Goal: Check status: Check status

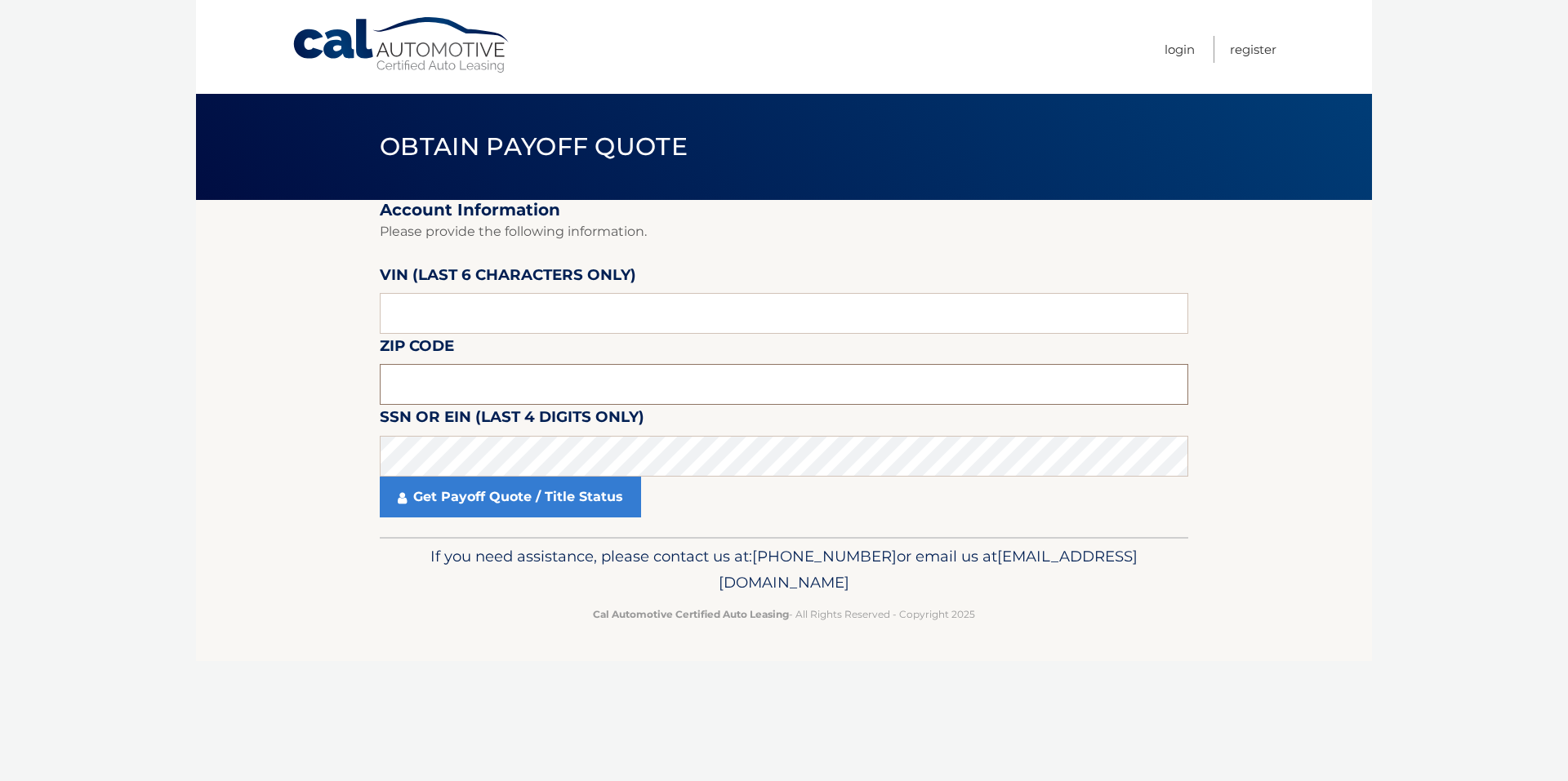
click at [446, 389] on input "text" at bounding box center [783, 384] width 808 height 41
click at [479, 322] on input "text" at bounding box center [783, 313] width 808 height 41
type input "004830"
type input "11040"
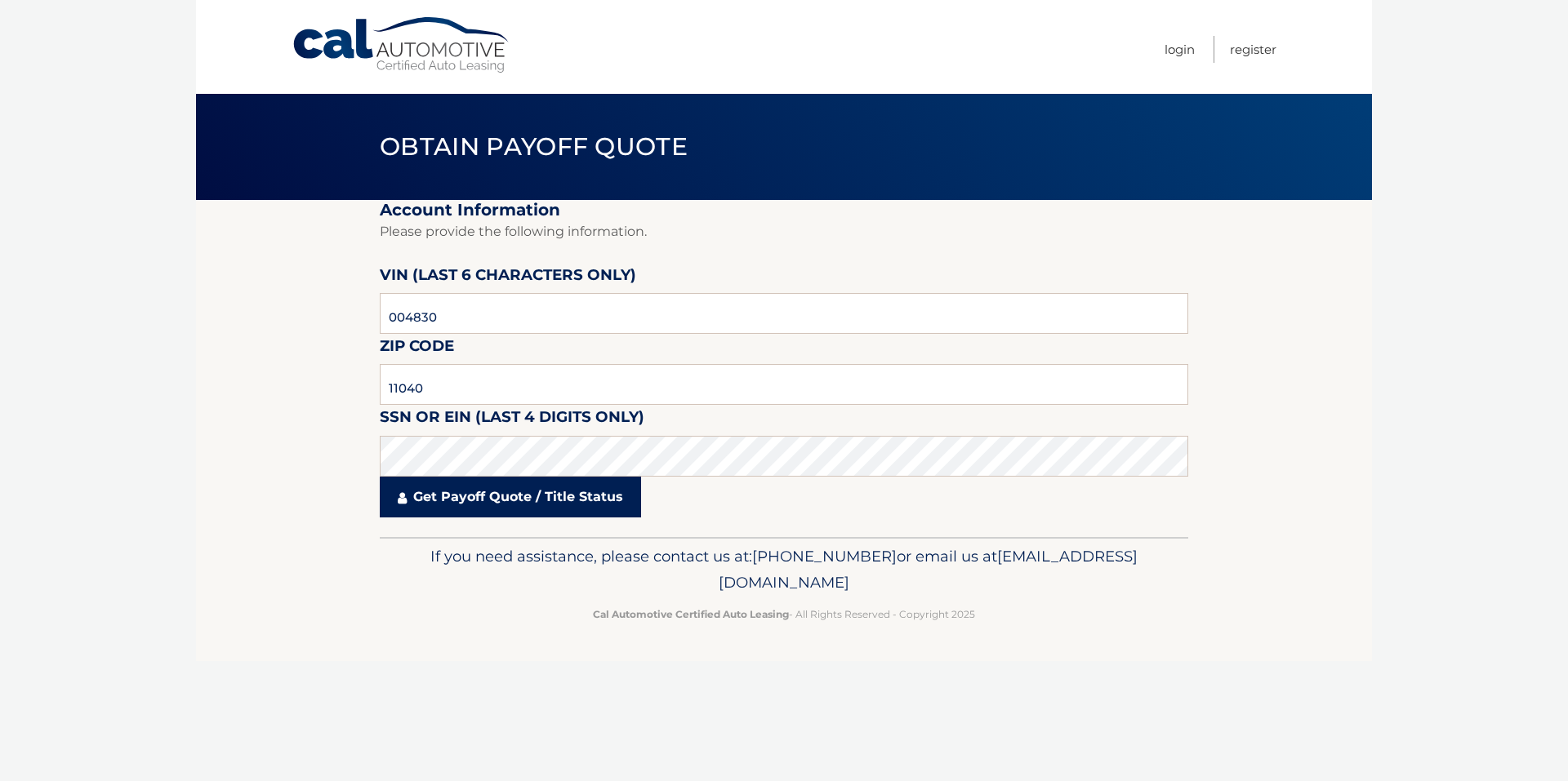
click at [489, 502] on link "Get Payoff Quote / Title Status" at bounding box center [510, 497] width 261 height 41
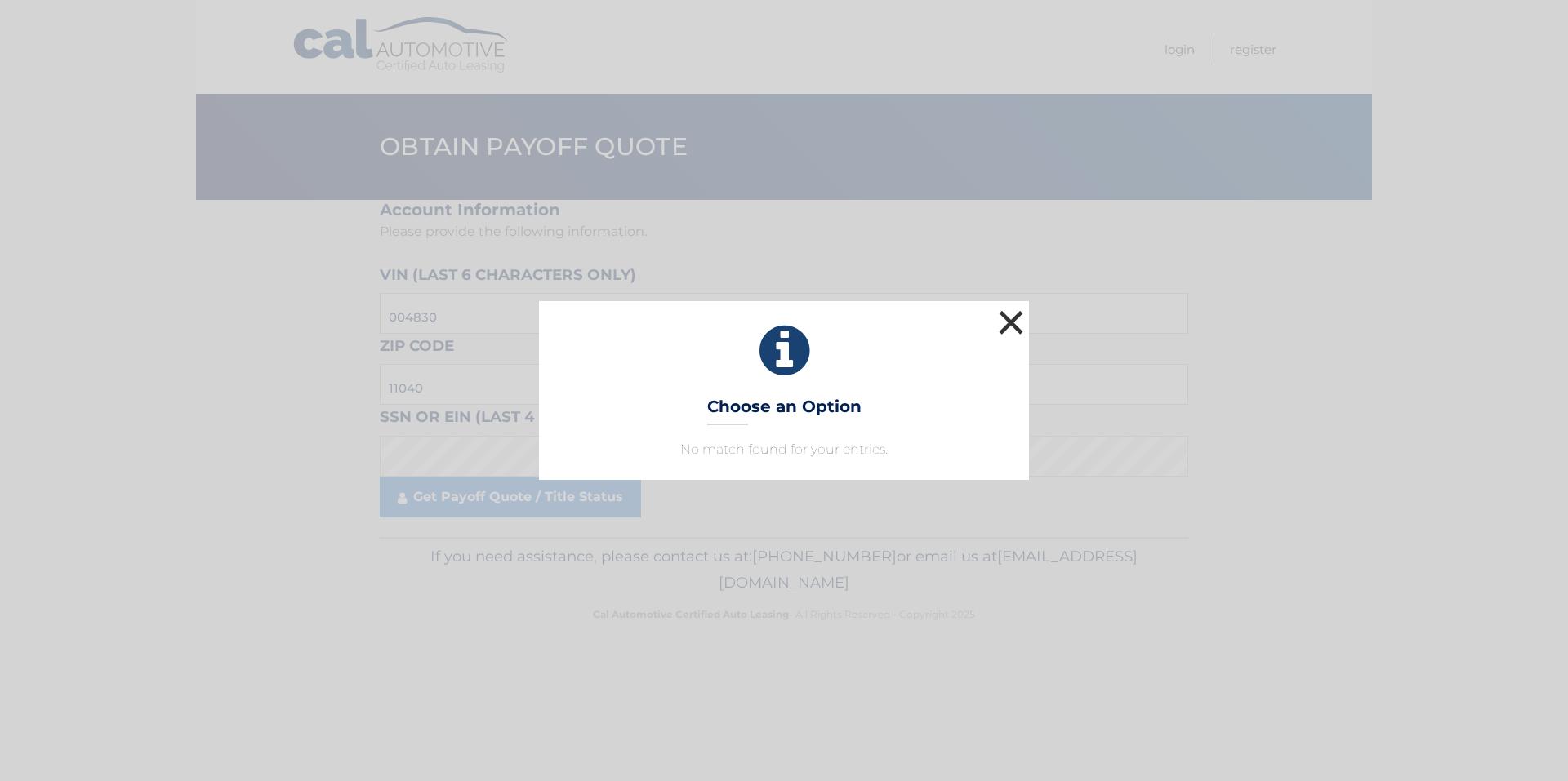
click at [1008, 326] on button "×" at bounding box center [1011, 323] width 33 height 33
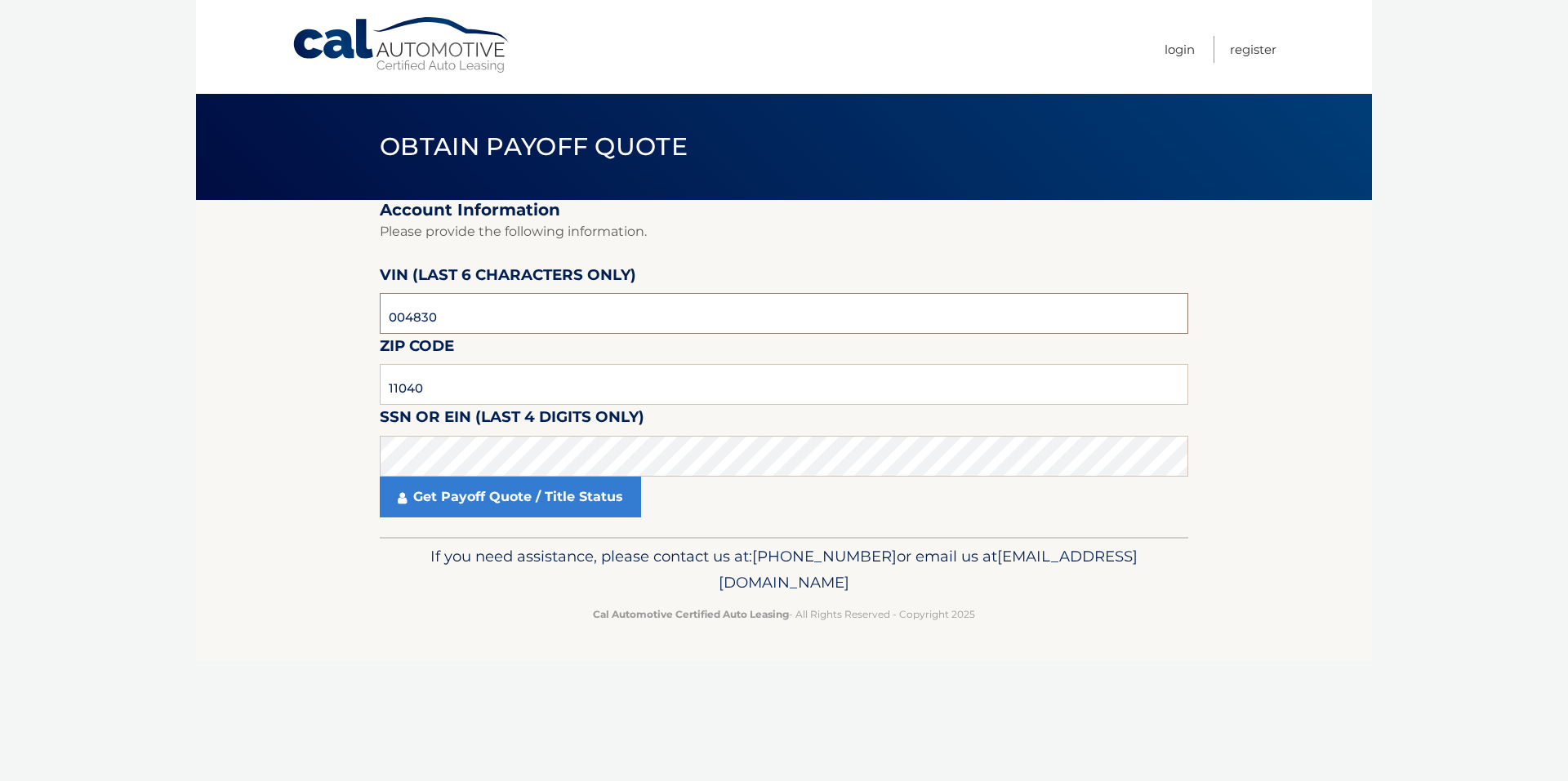
click at [446, 317] on input "004830" at bounding box center [783, 313] width 808 height 41
click at [445, 377] on input "11040" at bounding box center [783, 384] width 808 height 41
click at [459, 494] on link "Get Payoff Quote / Title Status" at bounding box center [510, 497] width 261 height 41
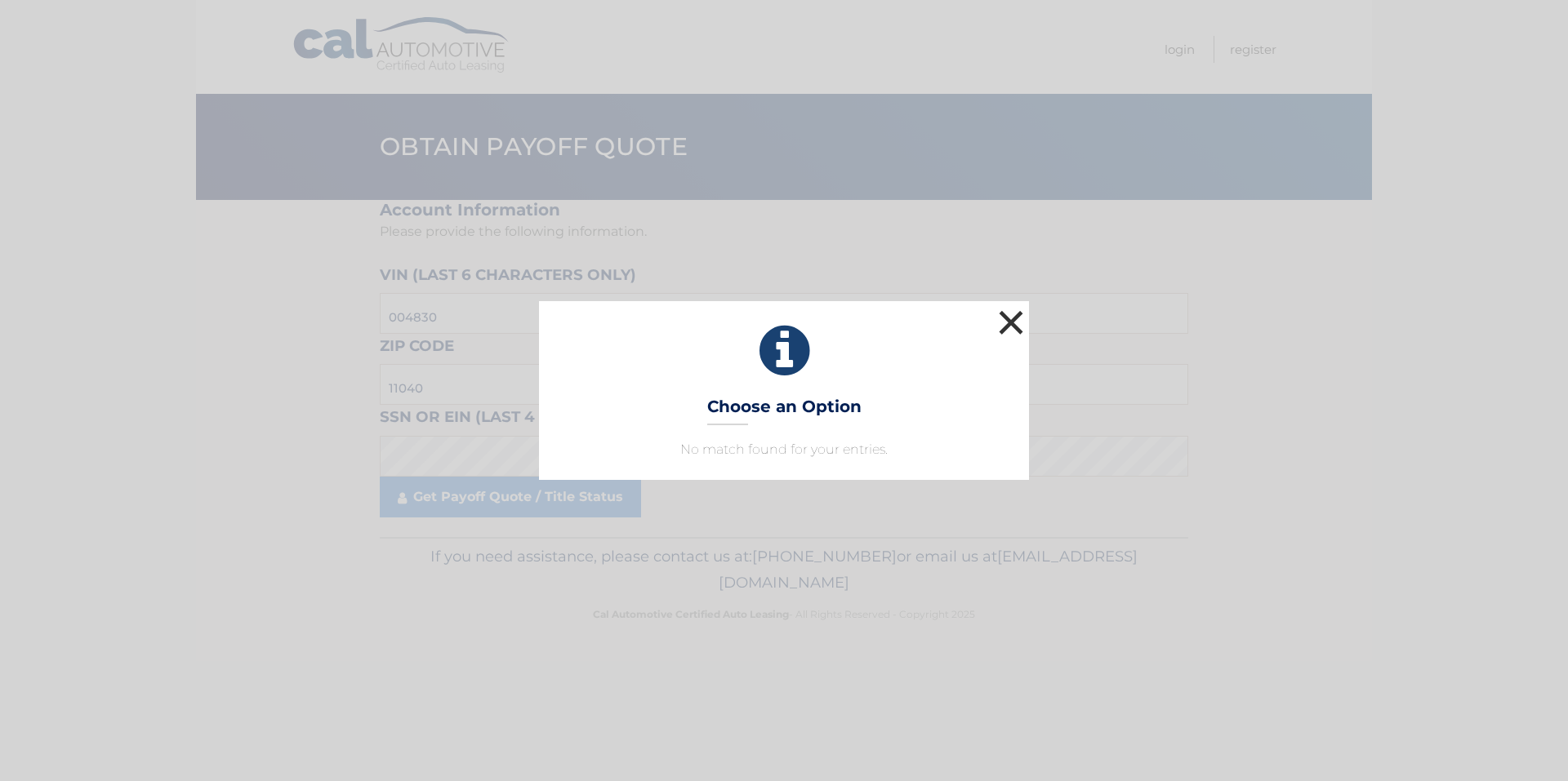
click at [1011, 318] on button "×" at bounding box center [1011, 323] width 33 height 33
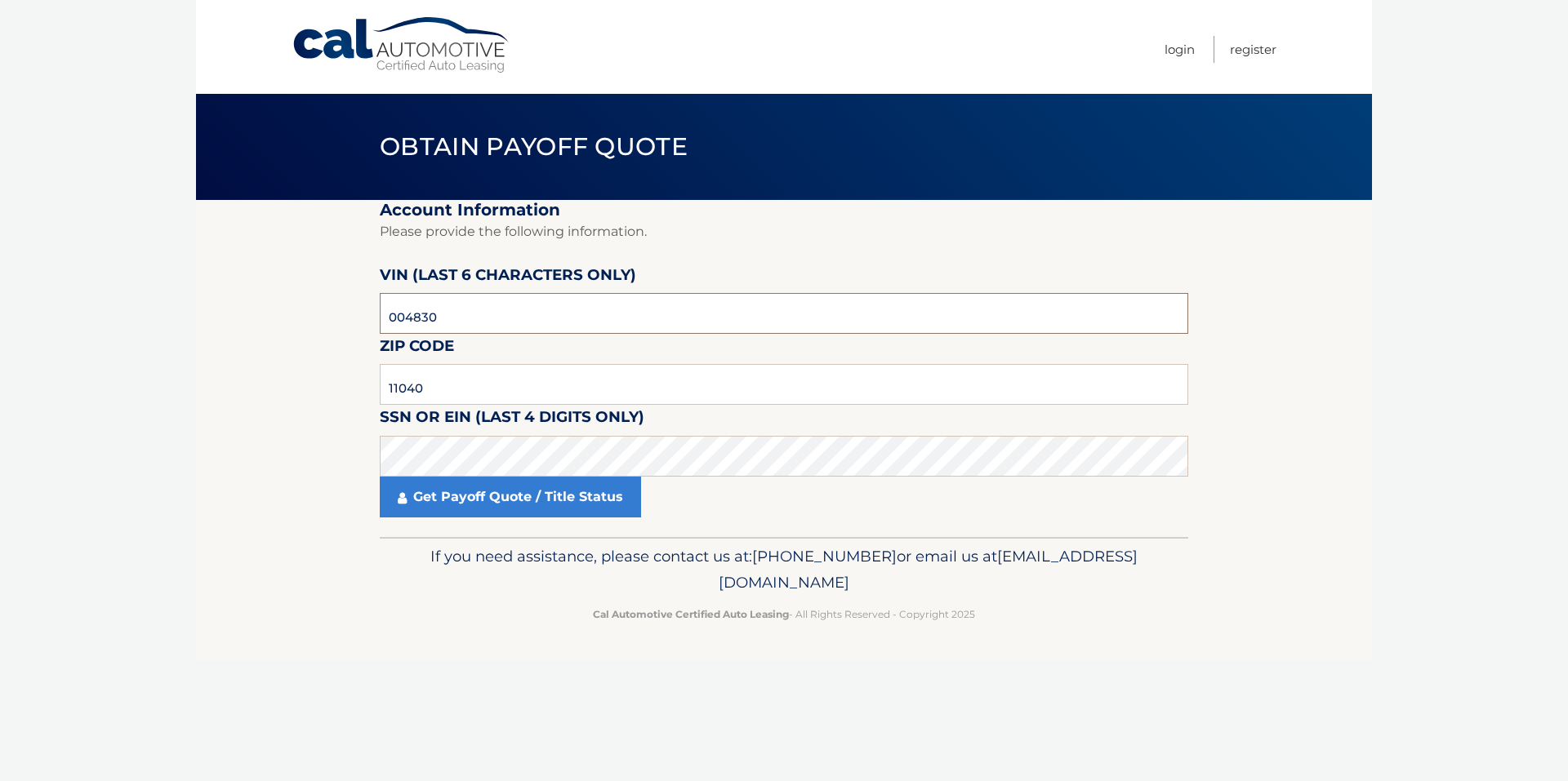
drag, startPoint x: 453, startPoint y: 315, endPoint x: 341, endPoint y: 315, distance: 112.0
click at [341, 315] on section "Account Information Please provide the following information. [PERSON_NAME] (la…" at bounding box center [784, 369] width 1176 height 337
click at [439, 385] on input "11040" at bounding box center [783, 384] width 808 height 41
click at [435, 498] on link "Get Payoff Quote / Title Status" at bounding box center [510, 497] width 261 height 41
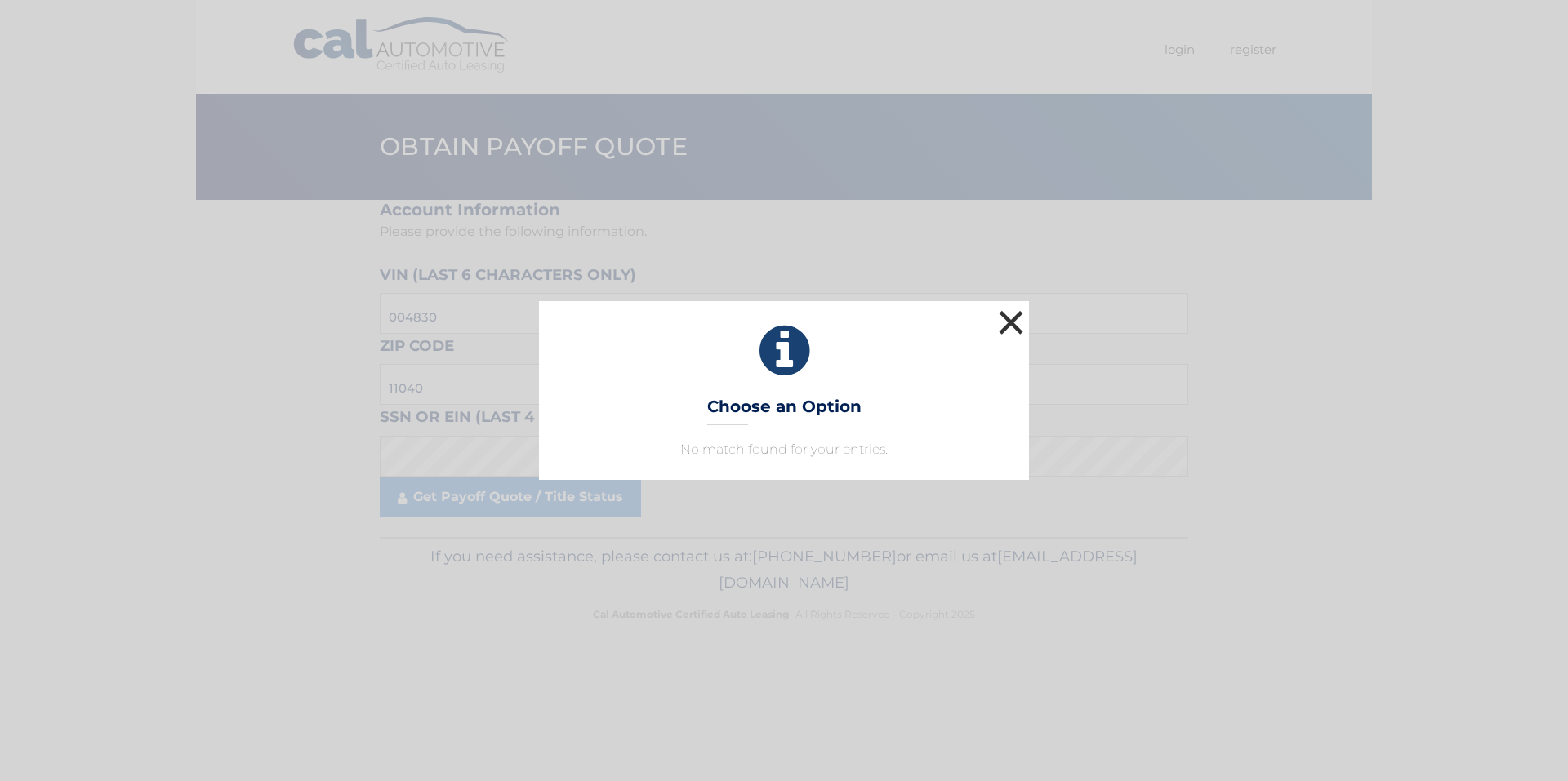
click at [1010, 318] on button "×" at bounding box center [1011, 323] width 33 height 33
